Goal: Task Accomplishment & Management: Complete application form

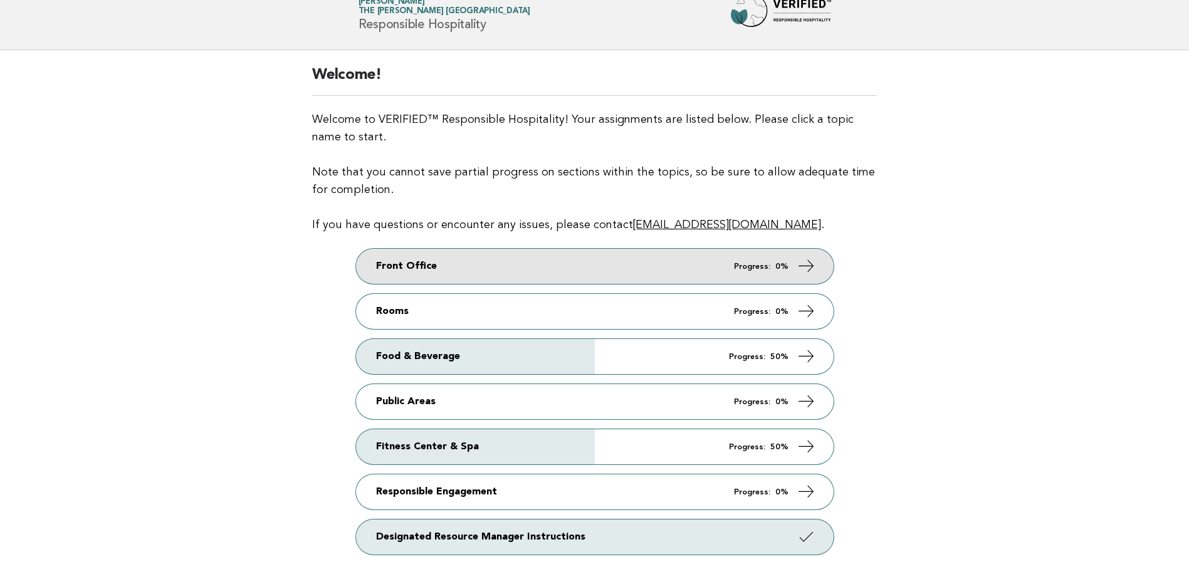
scroll to position [63, 0]
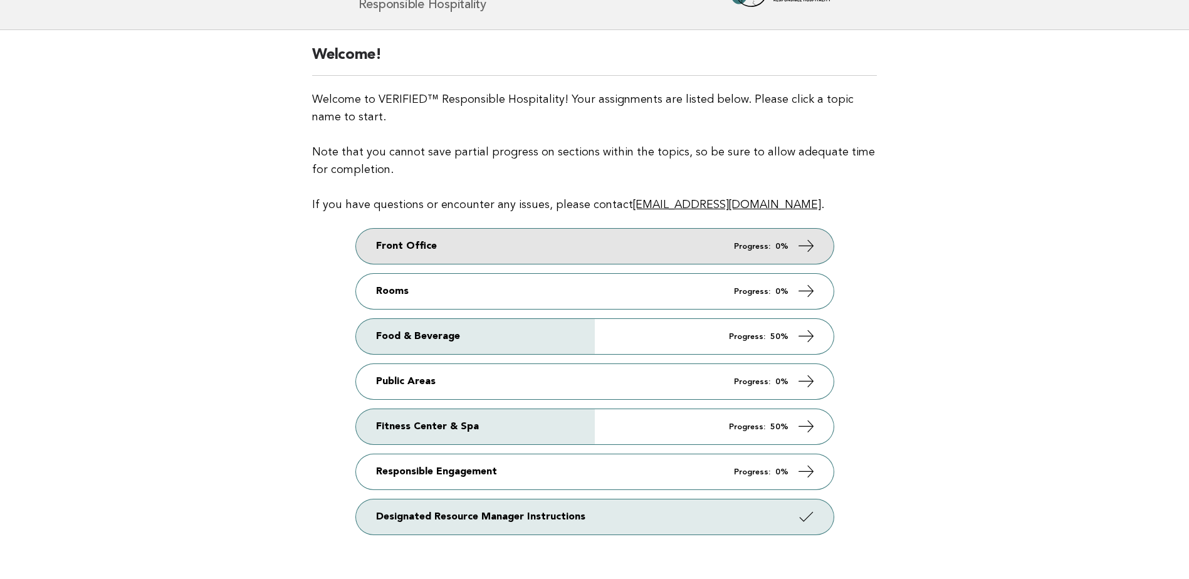
click at [628, 252] on link "Front Office Progress: 0%" at bounding box center [594, 246] width 477 height 35
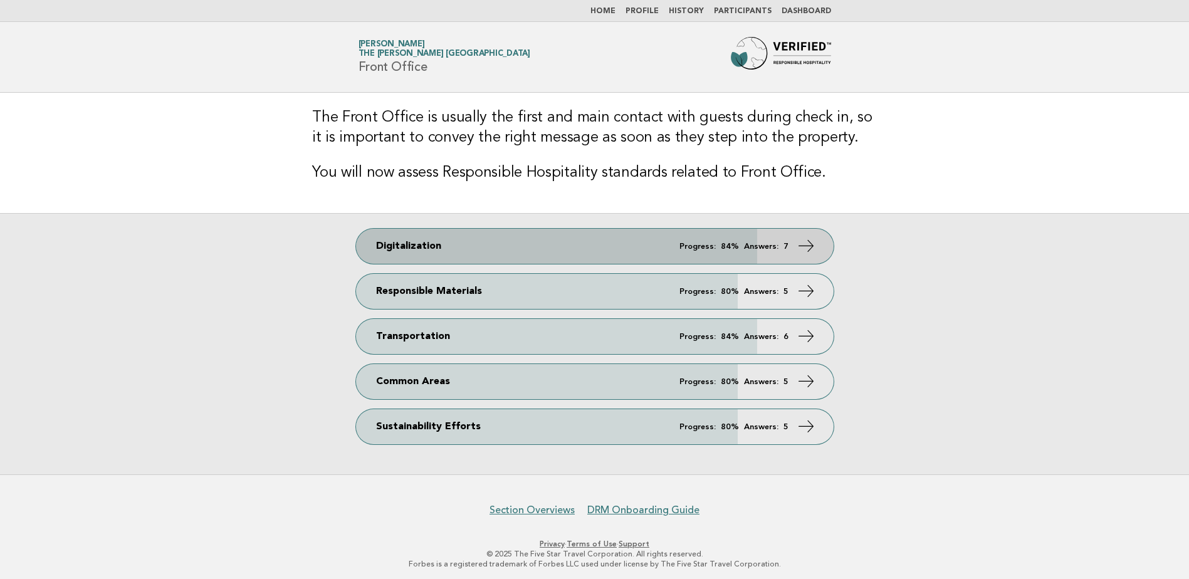
click at [592, 247] on link "Digitalization Progress: 84% Answers: 7" at bounding box center [594, 246] width 477 height 35
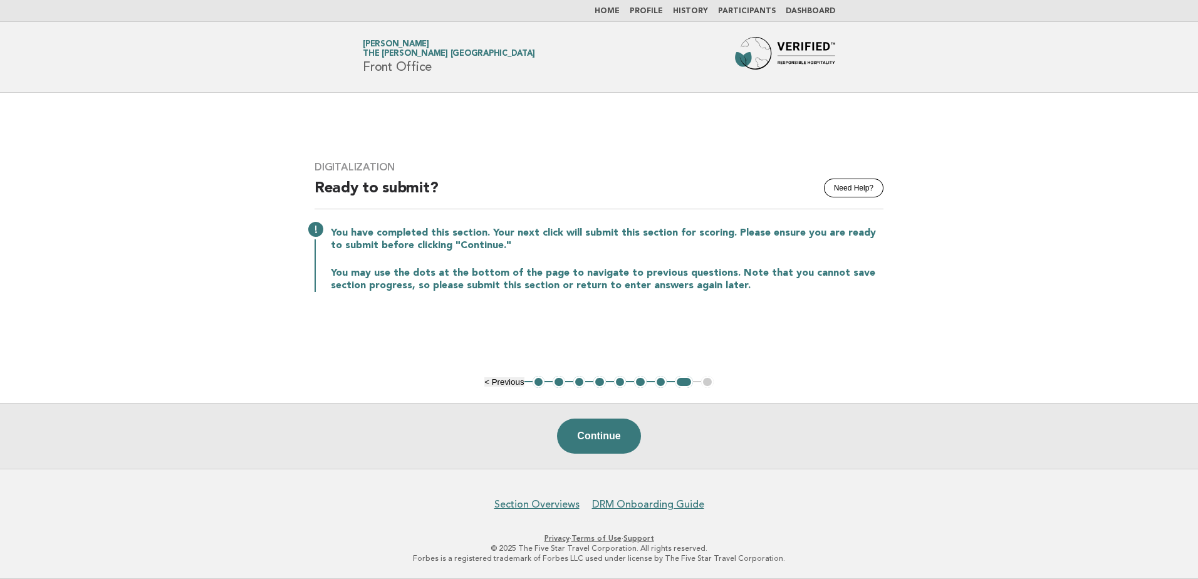
click at [537, 382] on button "1" at bounding box center [539, 382] width 13 height 13
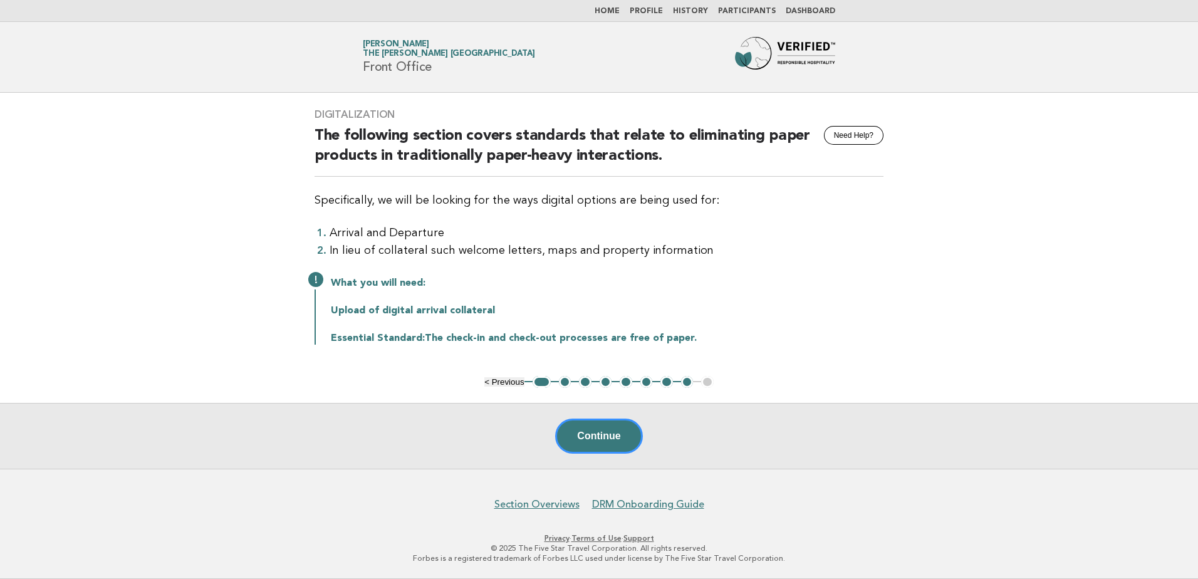
click at [564, 383] on button "2" at bounding box center [565, 382] width 13 height 13
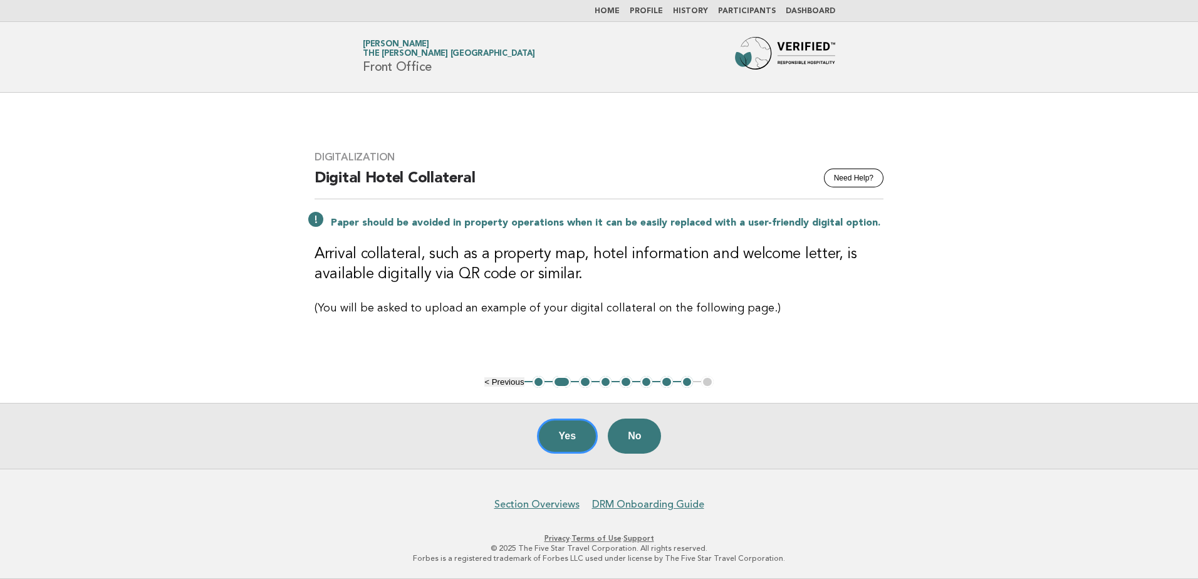
click at [536, 379] on button "1" at bounding box center [539, 382] width 13 height 13
